Goal: Task Accomplishment & Management: Use online tool/utility

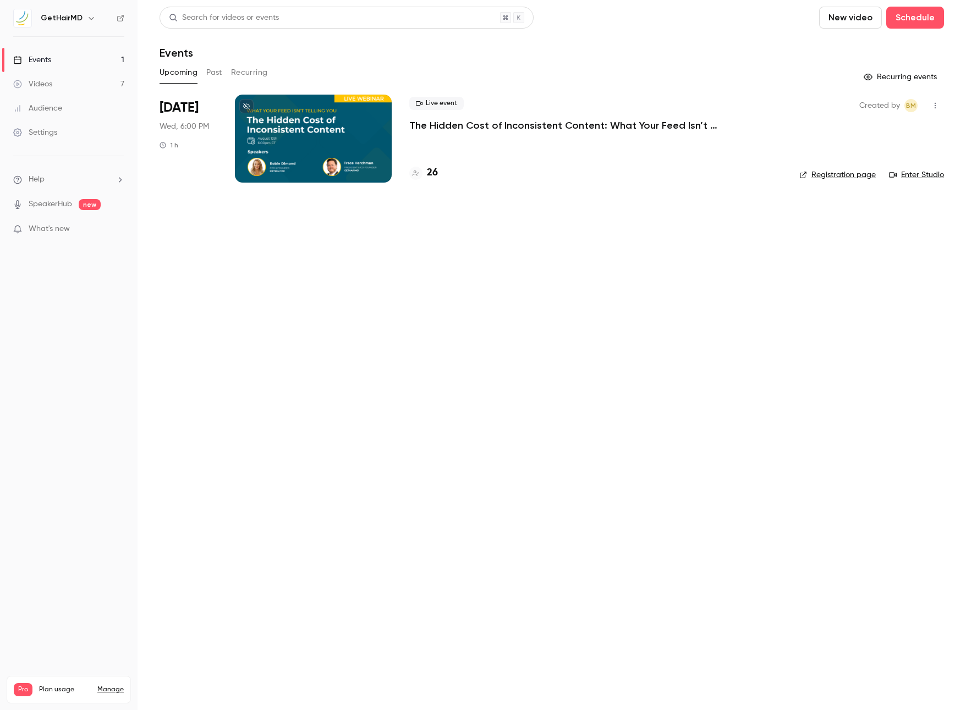
click at [554, 131] on p "The Hidden Cost of Inconsistent Content: What Your Feed Isn’t Telling You" at bounding box center [574, 125] width 330 height 13
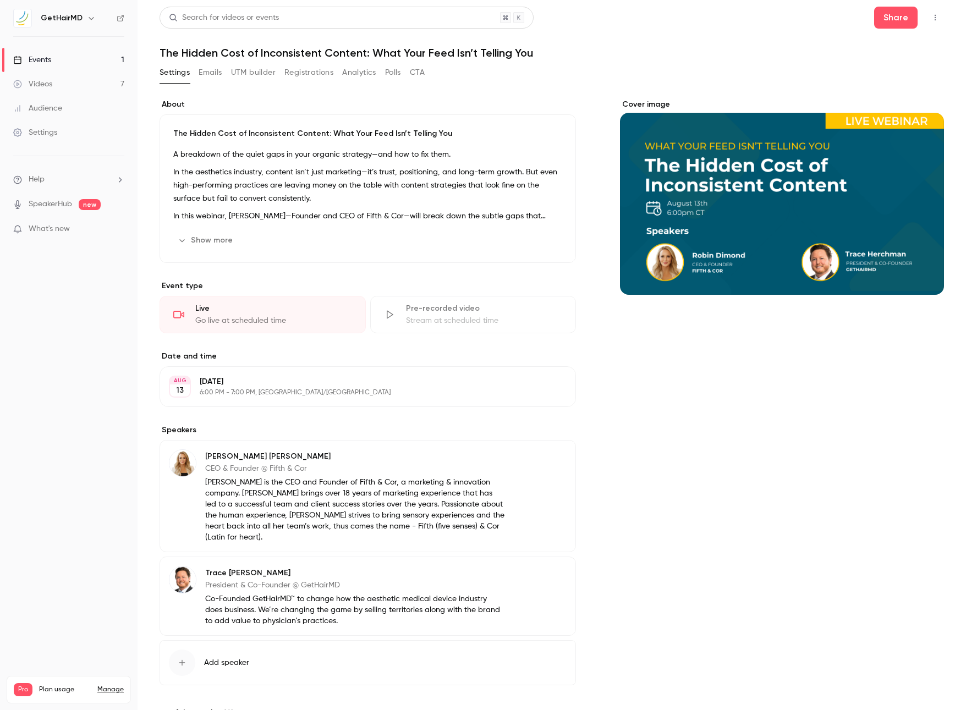
click at [269, 73] on button "UTM builder" at bounding box center [253, 73] width 45 height 18
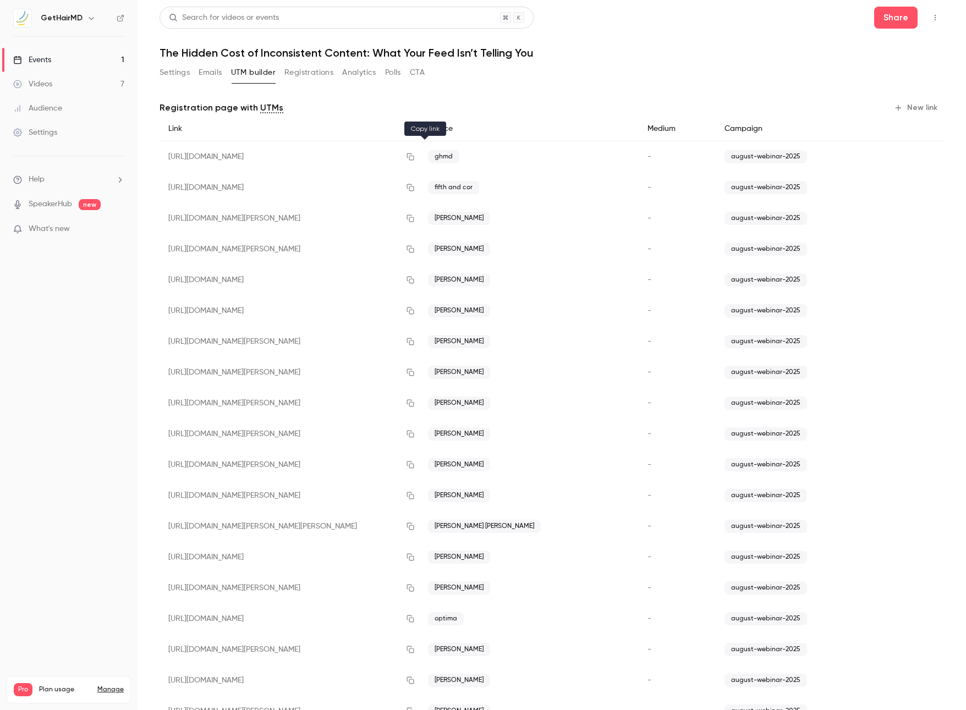
click at [415, 159] on icon "button" at bounding box center [410, 157] width 9 height 8
click at [418, 157] on button "button" at bounding box center [411, 157] width 18 height 18
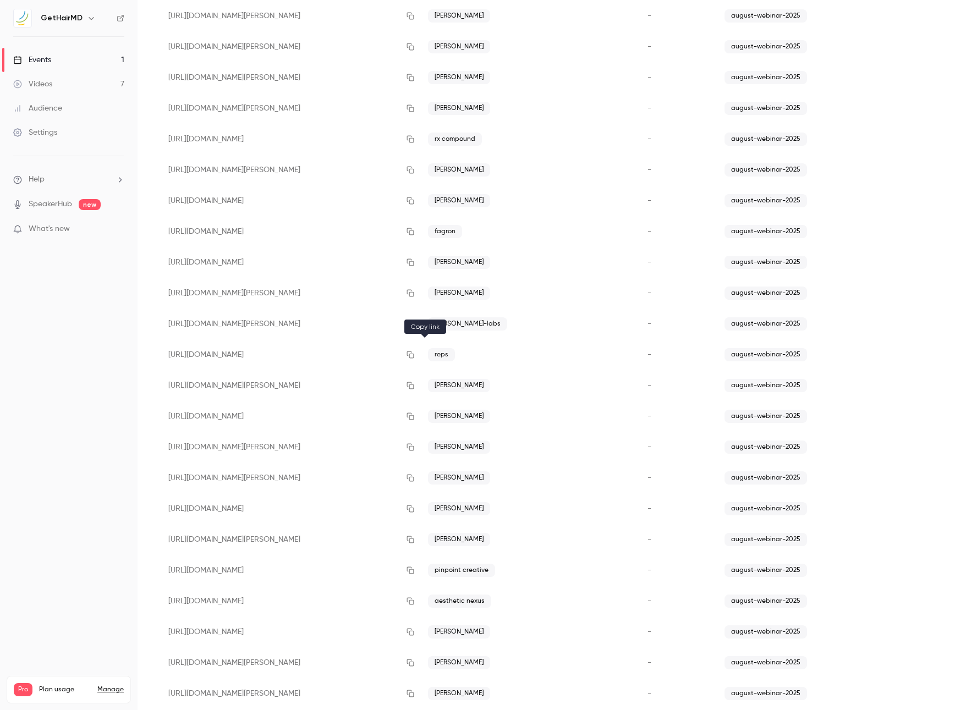
click at [415, 356] on icon "button" at bounding box center [410, 355] width 9 height 8
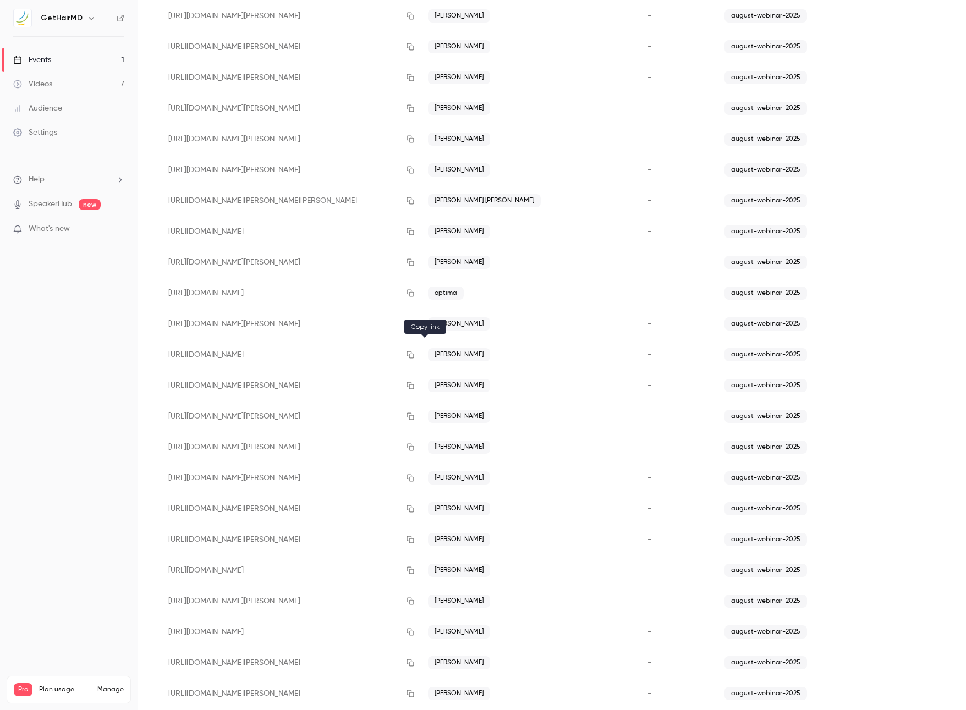
click at [415, 354] on icon "button" at bounding box center [410, 355] width 9 height 8
